Goal: Task Accomplishment & Management: Manage account settings

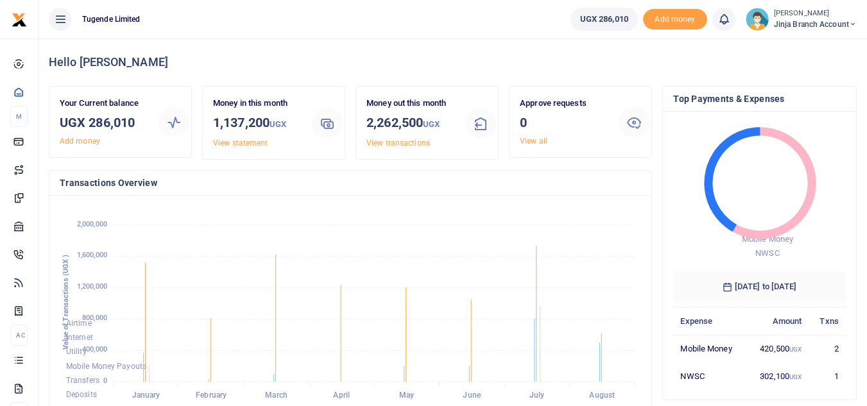
click at [786, 22] on span "Jinja branch account" at bounding box center [815, 25] width 83 height 12
click at [785, 72] on link "My profile" at bounding box center [806, 71] width 101 height 18
click at [794, 17] on small "[PERSON_NAME]" at bounding box center [815, 13] width 83 height 11
click at [797, 69] on link "My profile" at bounding box center [806, 71] width 101 height 18
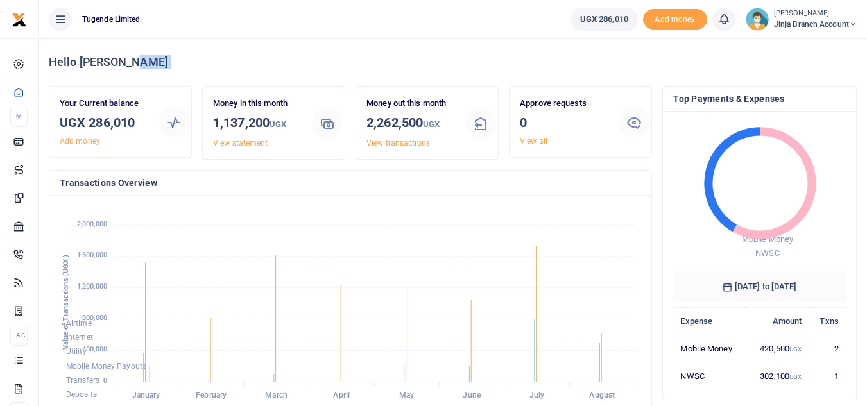
click at [797, 69] on div "Hello [PERSON_NAME]" at bounding box center [453, 61] width 808 height 47
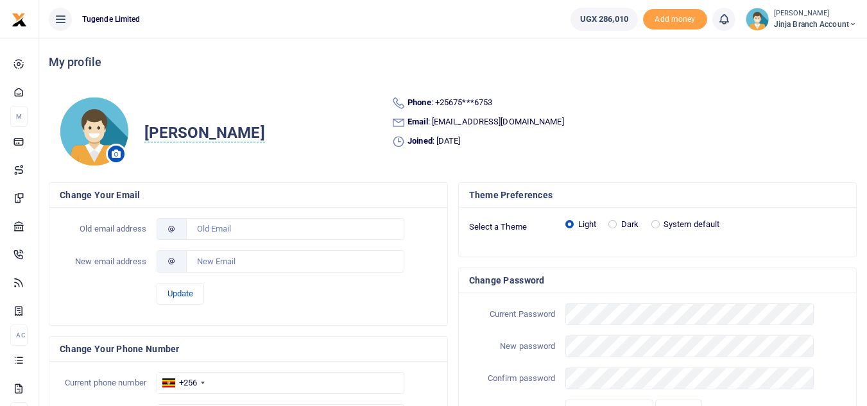
drag, startPoint x: 811, startPoint y: 3, endPoint x: 807, endPoint y: 14, distance: 11.6
click at [807, 14] on ul "UGX 286,010 Add money Notifications 0 You have no new notification [PERSON_NAME…" at bounding box center [713, 19] width 307 height 38
drag, startPoint x: 771, startPoint y: 40, endPoint x: 789, endPoint y: 23, distance: 25.0
click at [771, 40] on div "My profile" at bounding box center [453, 61] width 808 height 47
click at [792, 20] on span "Jinja branch account" at bounding box center [815, 25] width 83 height 12
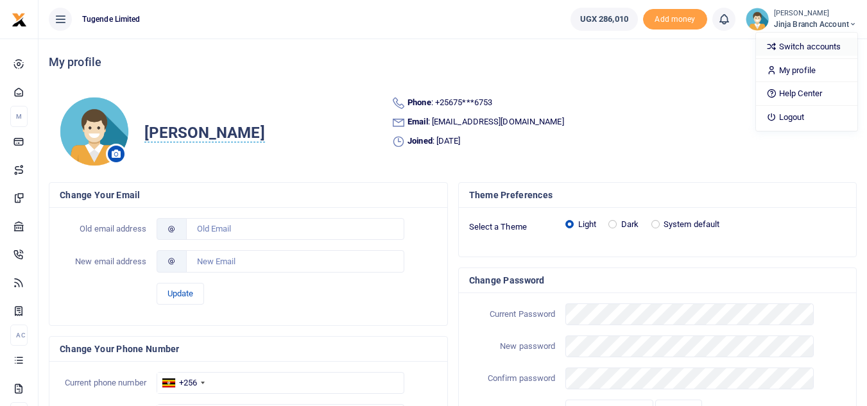
click at [787, 49] on link "Switch accounts" at bounding box center [806, 47] width 101 height 18
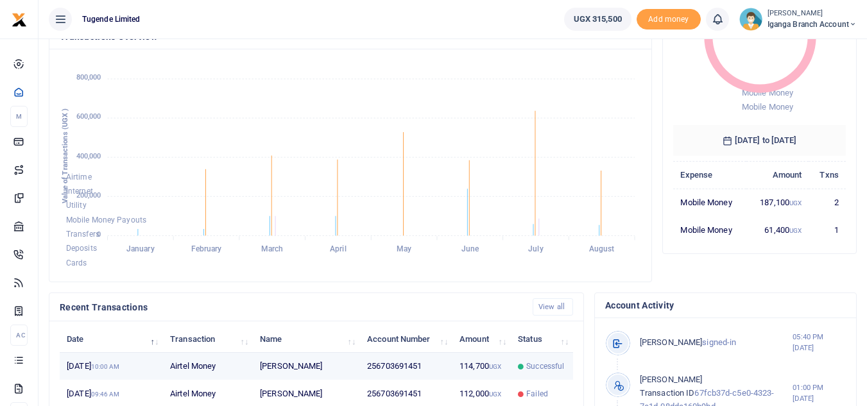
scroll to position [40, 0]
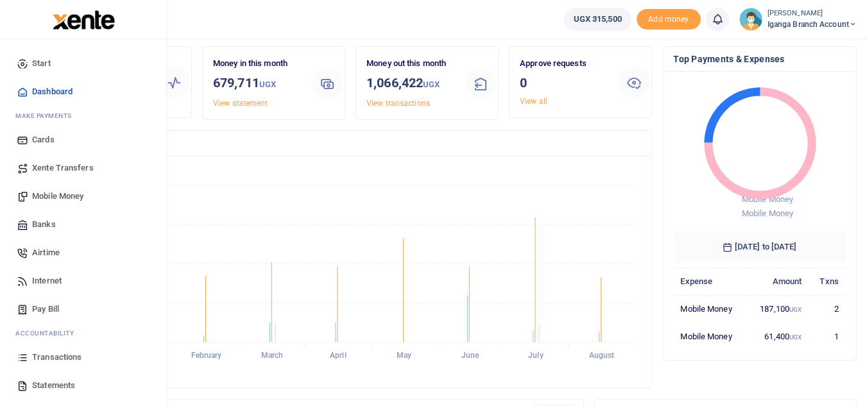
click at [56, 382] on span "Statements" at bounding box center [53, 385] width 43 height 13
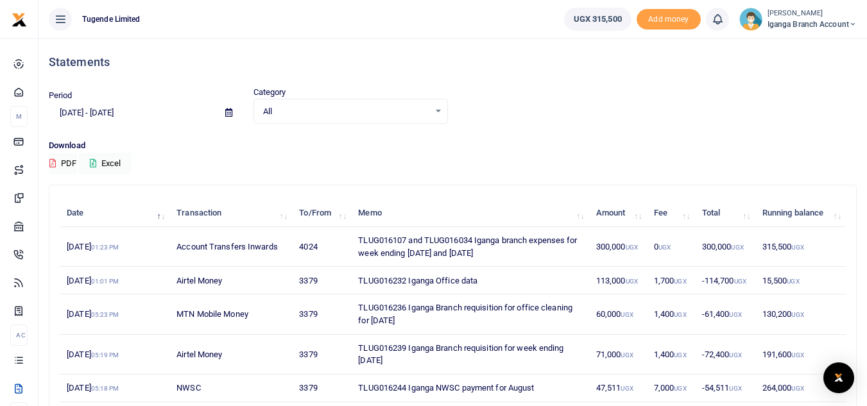
click at [788, 17] on small "[PERSON_NAME]" at bounding box center [811, 13] width 89 height 11
click at [793, 50] on link "Switch accounts" at bounding box center [806, 47] width 101 height 18
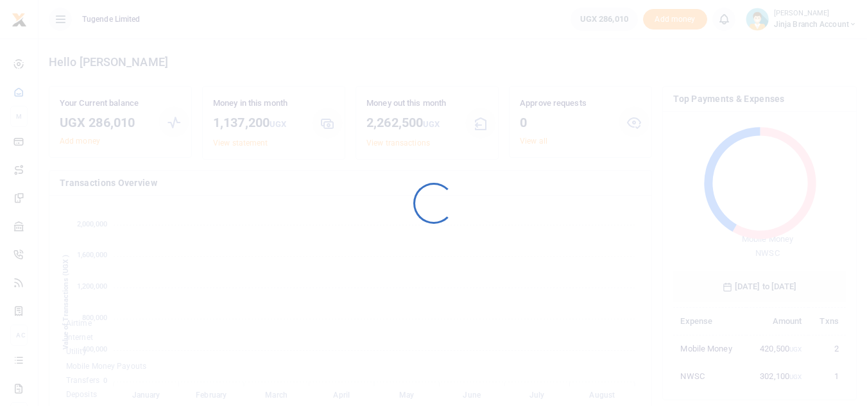
scroll to position [171, 163]
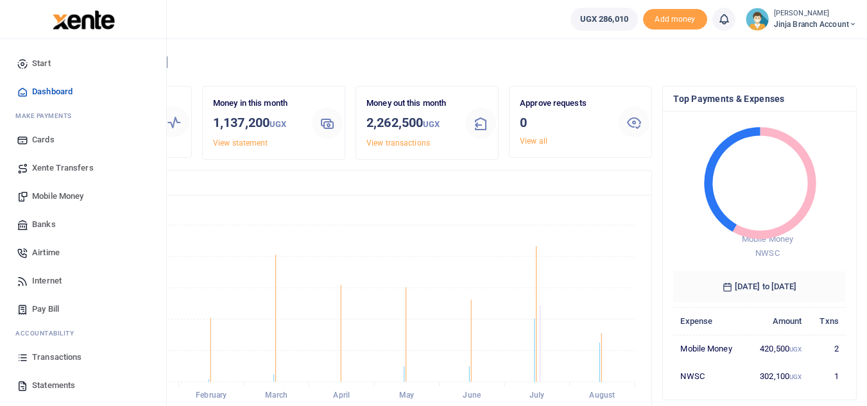
click at [55, 380] on span "Statements" at bounding box center [53, 385] width 43 height 13
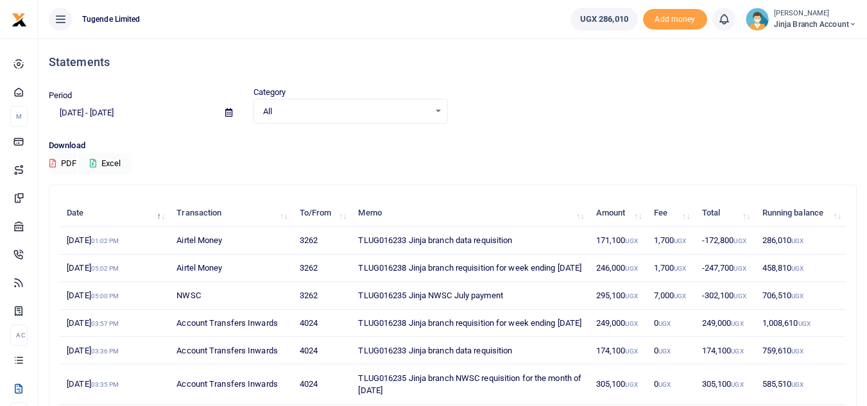
click at [814, 14] on small "[PERSON_NAME]" at bounding box center [815, 13] width 83 height 11
click at [790, 47] on link "Switch accounts" at bounding box center [806, 47] width 101 height 18
